Goal: Task Accomplishment & Management: Manage account settings

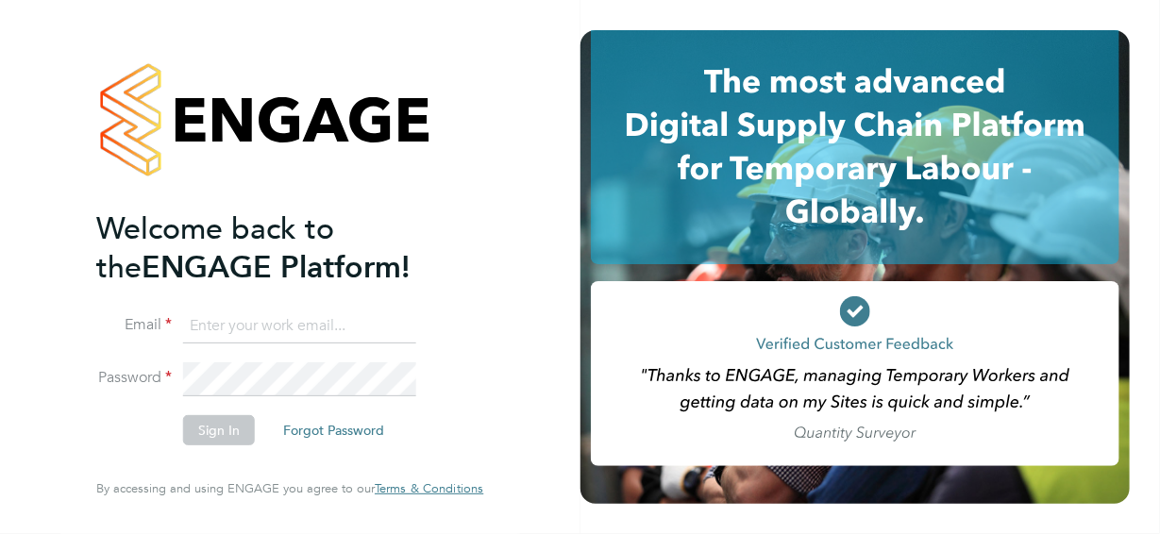
type input "[PERSON_NAME][EMAIL_ADDRESS][DOMAIN_NAME]"
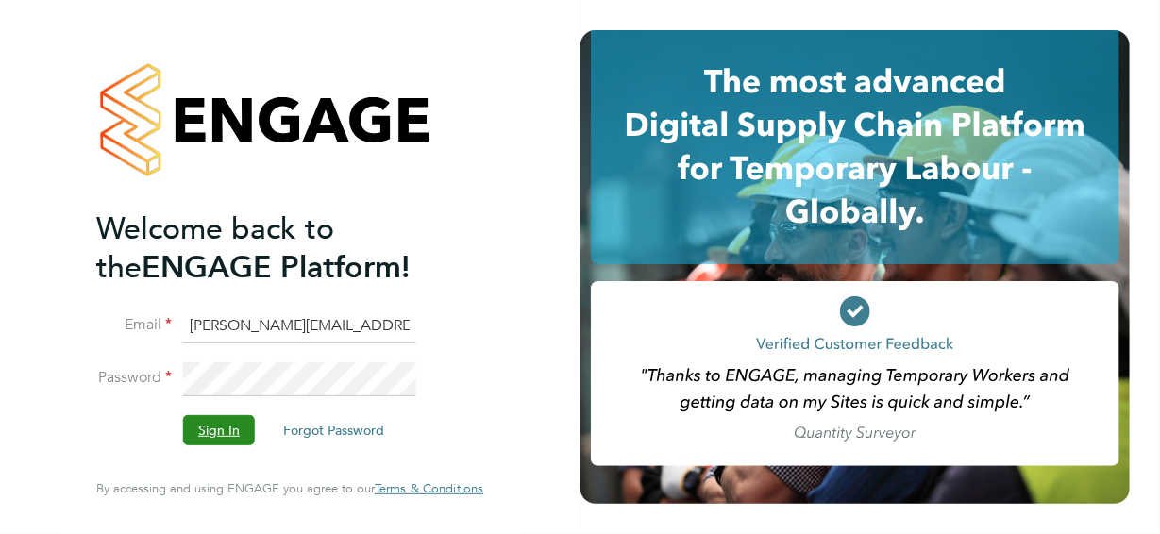
click at [211, 429] on button "Sign In" at bounding box center [219, 430] width 72 height 30
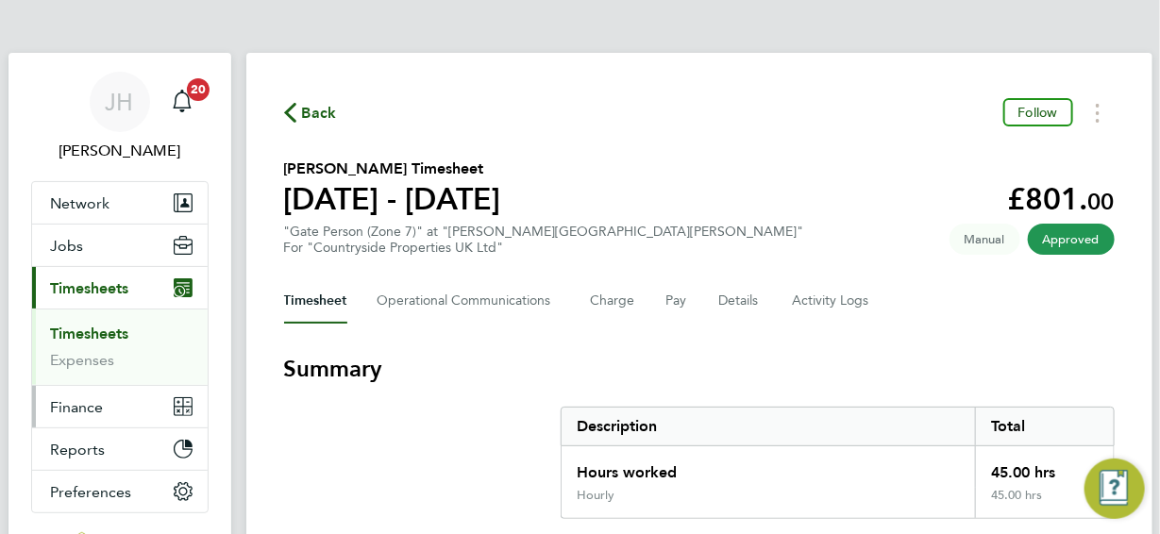
click at [77, 404] on span "Finance" at bounding box center [77, 407] width 53 height 18
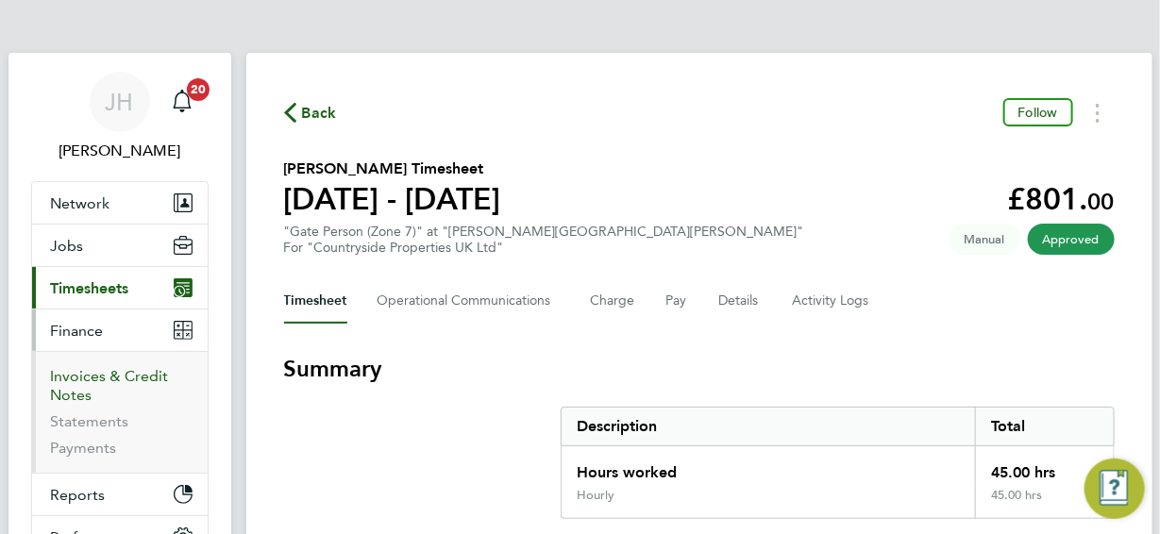
click at [82, 375] on link "Invoices & Credit Notes" at bounding box center [110, 385] width 118 height 37
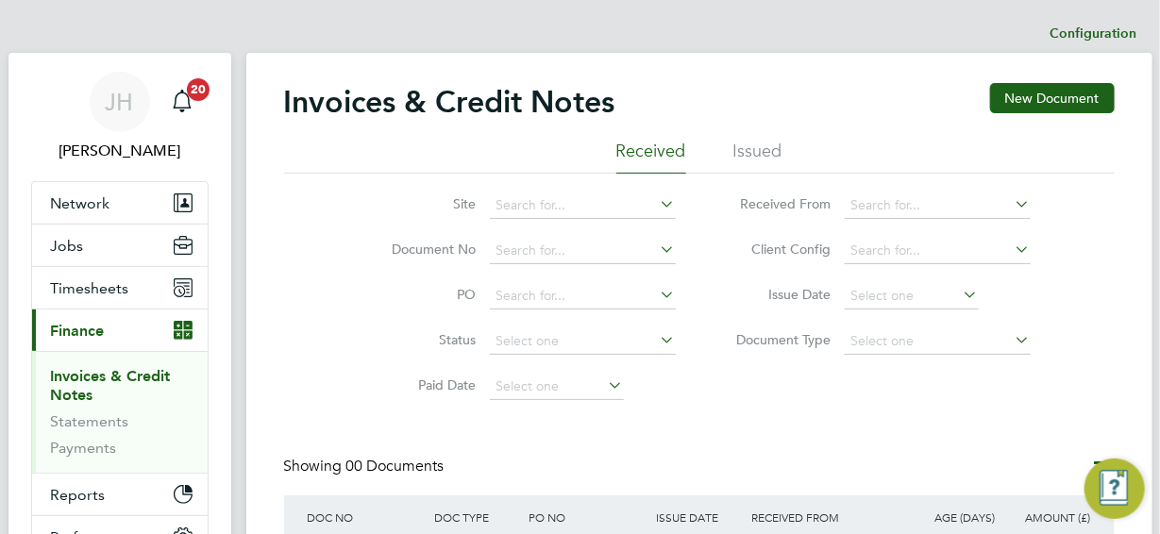
click at [758, 147] on li "Issued" at bounding box center [757, 157] width 49 height 34
